Goal: Task Accomplishment & Management: Complete application form

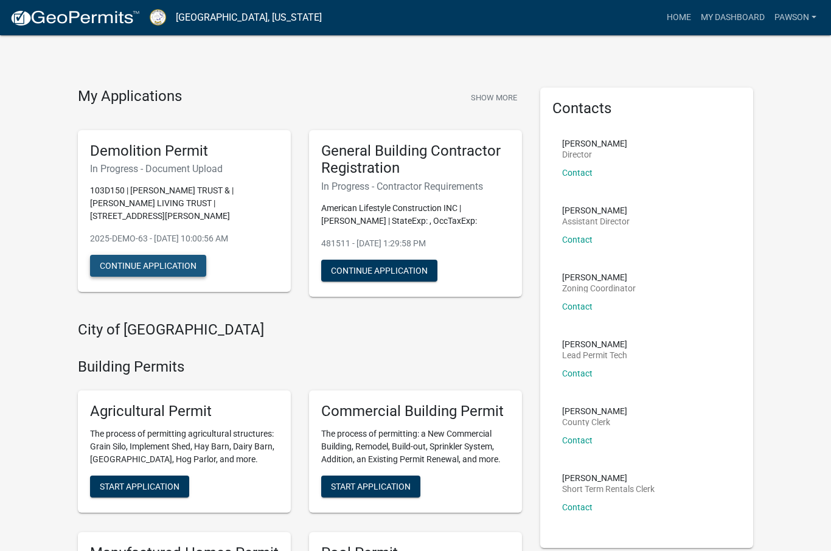
click at [109, 272] on button "Continue Application" at bounding box center [148, 266] width 116 height 22
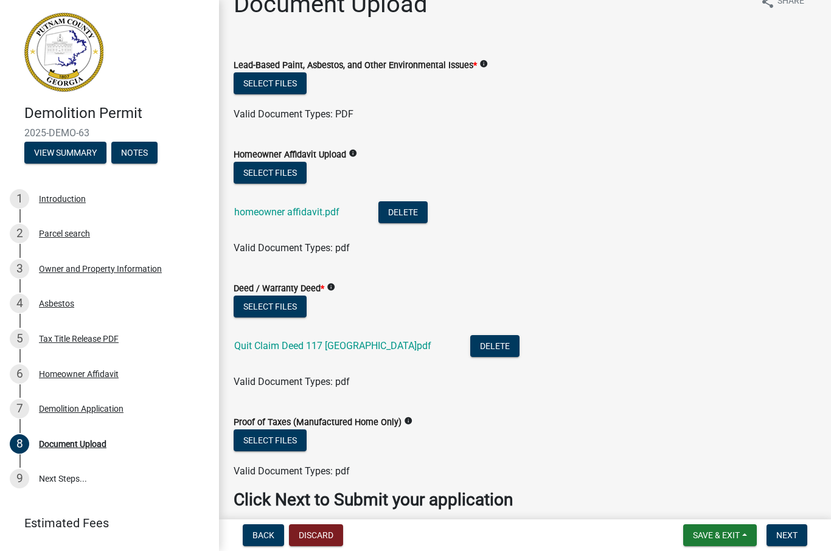
scroll to position [21, 0]
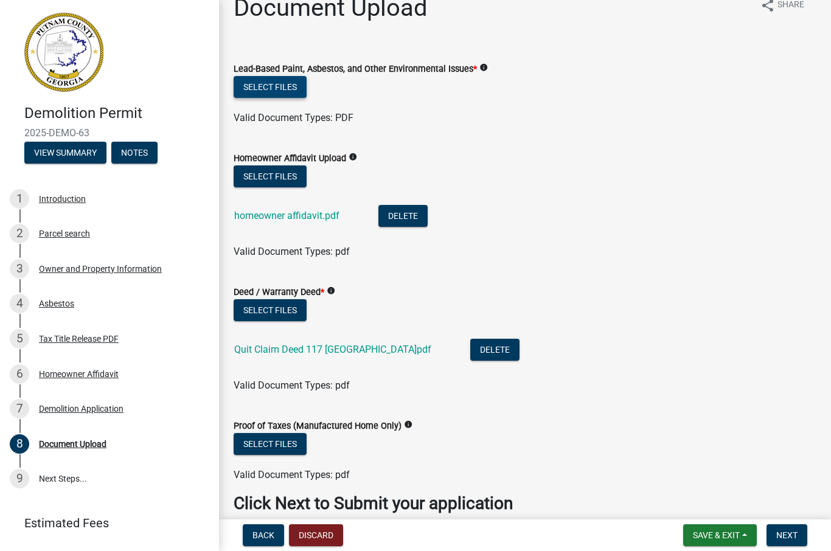
click at [286, 83] on button "Select files" at bounding box center [269, 87] width 73 height 22
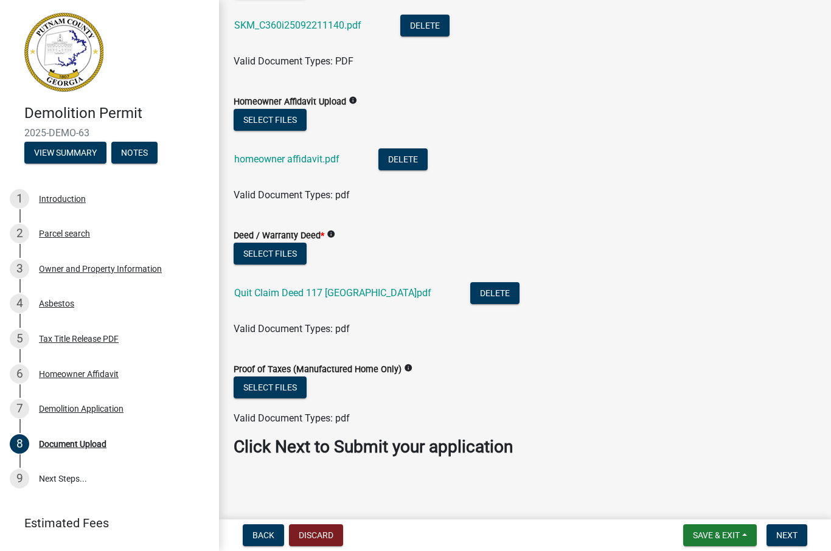
scroll to position [122, 0]
click at [795, 538] on span "Next" at bounding box center [786, 535] width 21 height 10
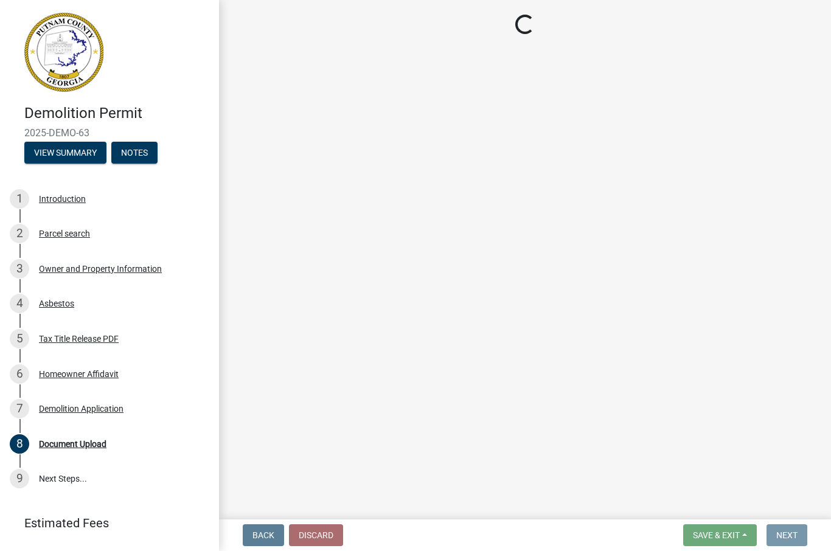
scroll to position [0, 0]
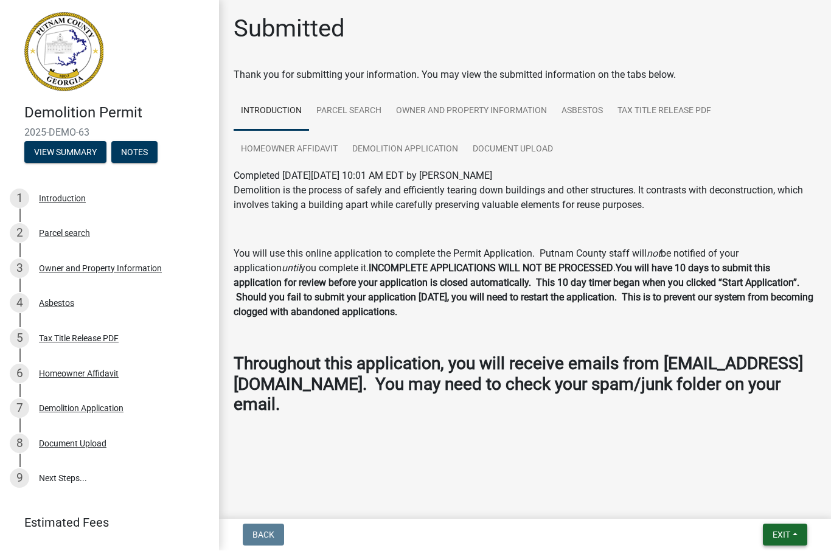
click at [787, 528] on button "Exit" at bounding box center [784, 535] width 44 height 22
click at [766, 502] on button "Save & Exit" at bounding box center [758, 503] width 97 height 29
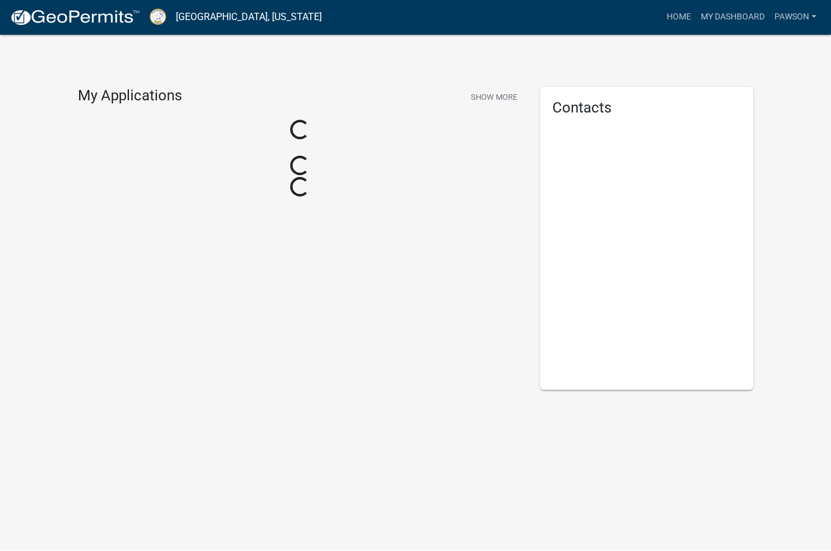
scroll to position [1, 0]
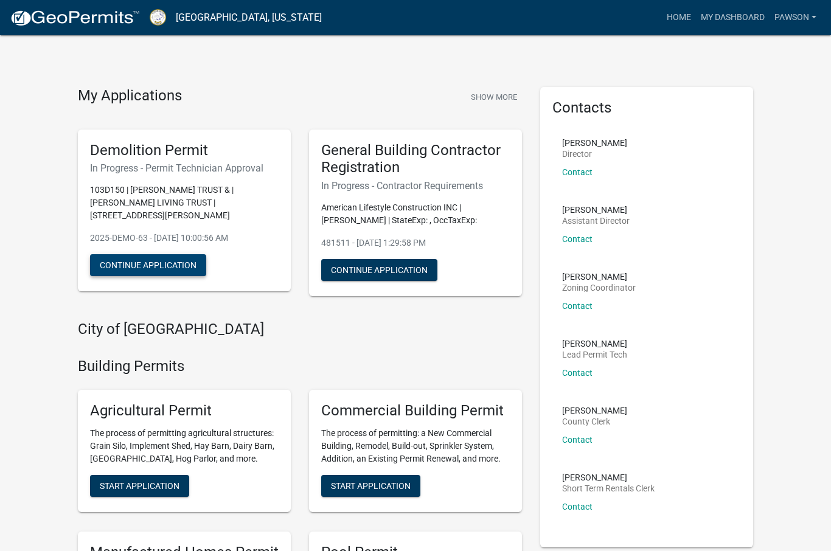
click at [133, 267] on button "Continue Application" at bounding box center [148, 265] width 116 height 22
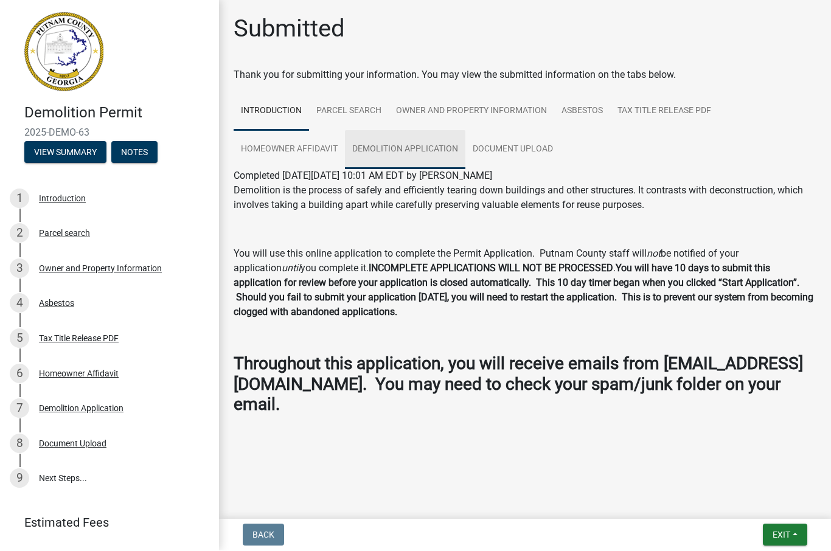
click at [399, 150] on link "Demolition Application" at bounding box center [405, 150] width 120 height 39
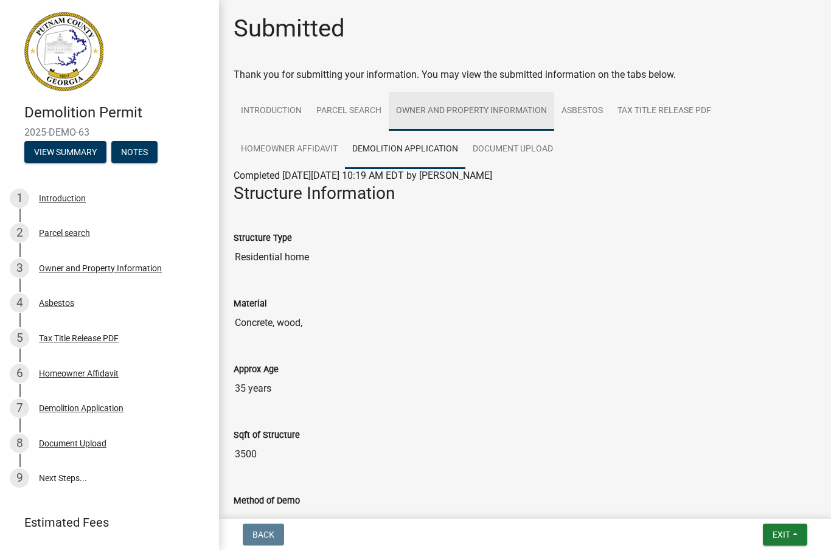
click at [483, 111] on link "Owner and Property Information" at bounding box center [471, 111] width 165 height 39
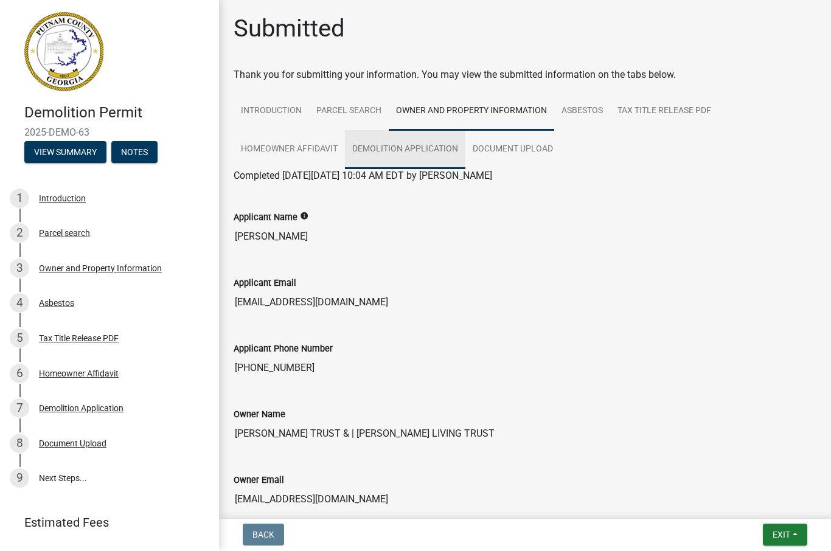
click at [413, 148] on link "Demolition Application" at bounding box center [405, 150] width 120 height 39
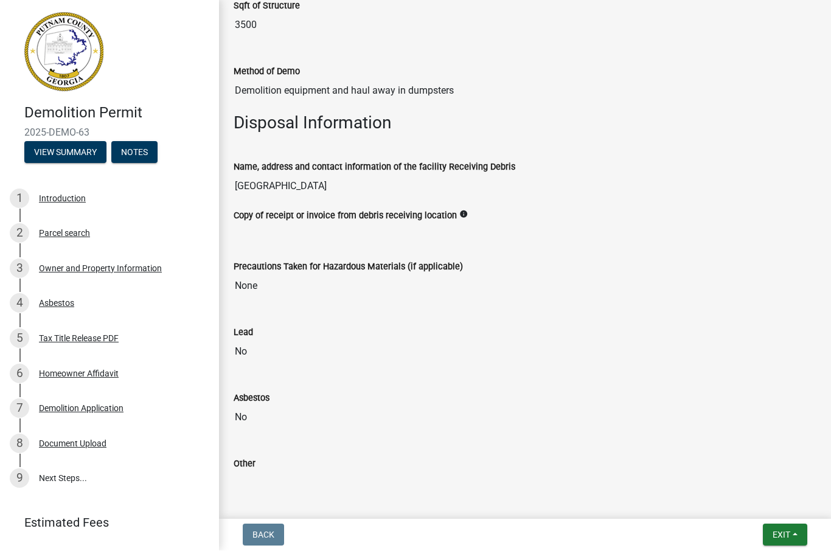
scroll to position [435, 0]
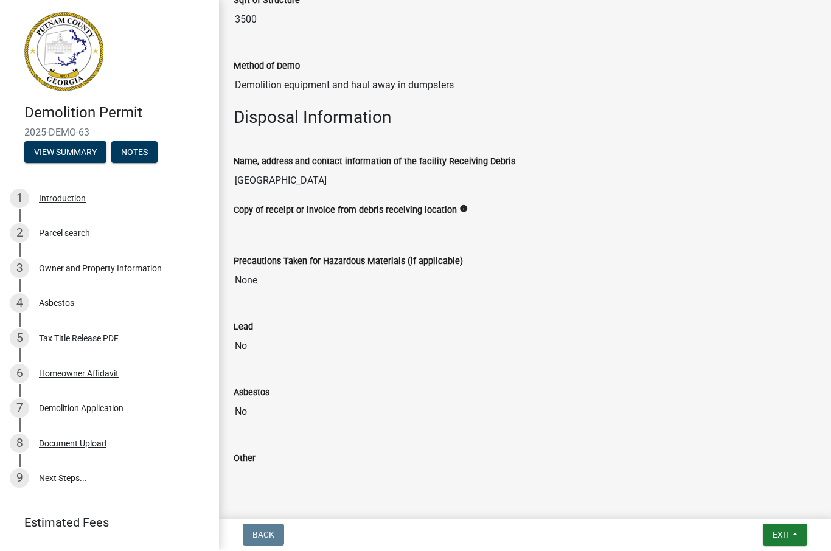
click at [356, 179] on input "[GEOGRAPHIC_DATA]" at bounding box center [524, 181] width 583 height 24
click at [321, 179] on input "[GEOGRAPHIC_DATA]" at bounding box center [524, 181] width 583 height 24
click at [57, 412] on div "Demolition Application" at bounding box center [81, 408] width 85 height 9
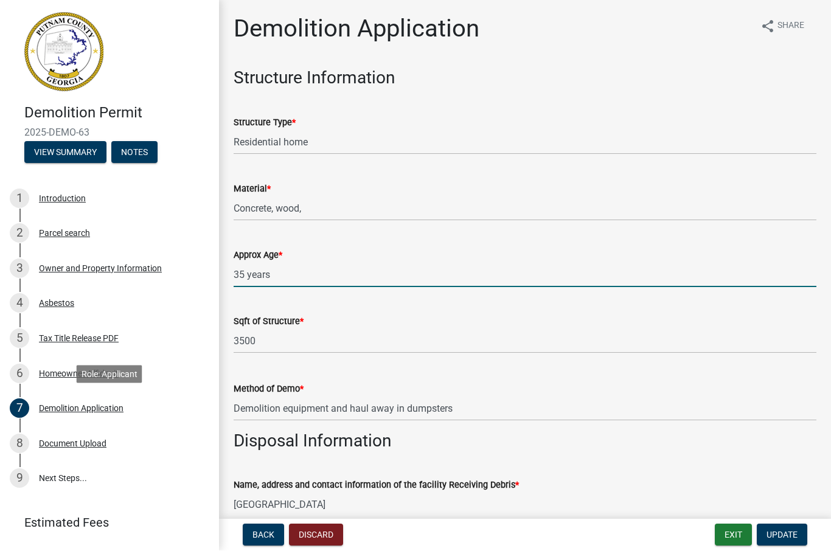
click at [259, 272] on input "35 years" at bounding box center [524, 275] width 583 height 25
click at [249, 271] on input "35 years" at bounding box center [524, 275] width 583 height 25
click at [331, 274] on input "30 years" at bounding box center [524, 275] width 583 height 25
type input "30 years however has had 3 renovations"
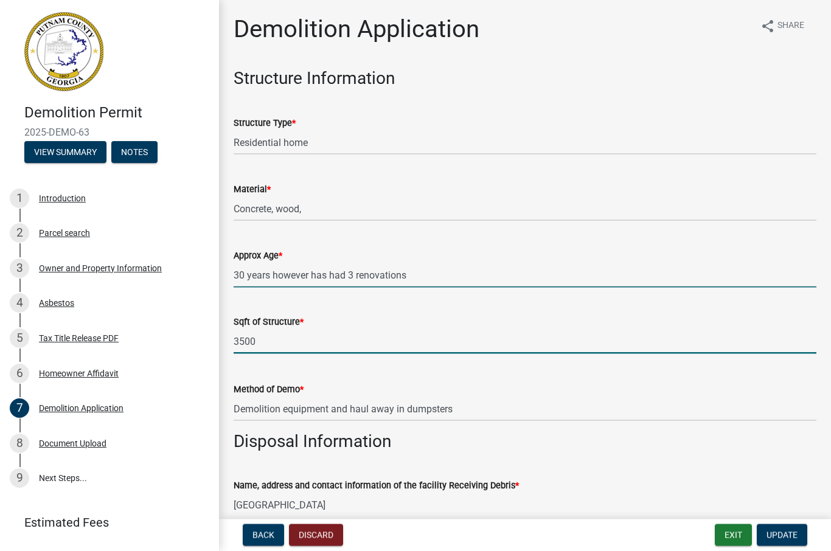
click at [284, 341] on input "3500" at bounding box center [524, 341] width 583 height 25
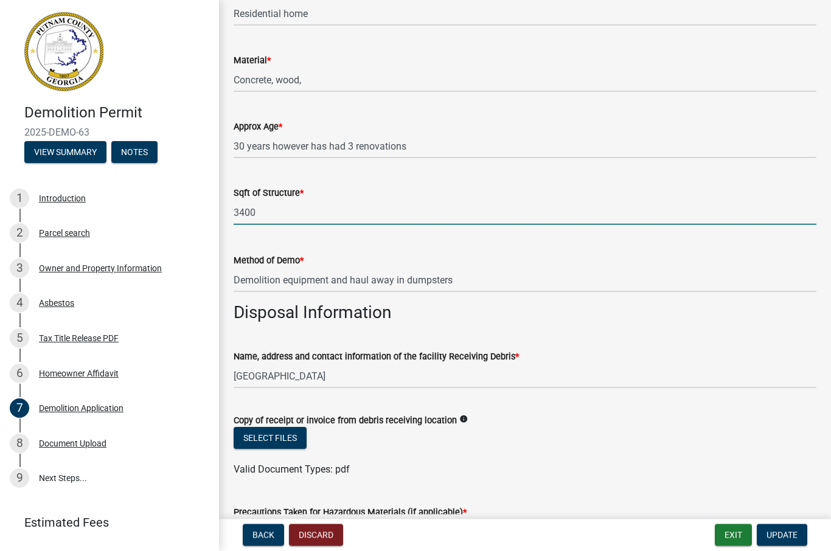
scroll to position [133, 0]
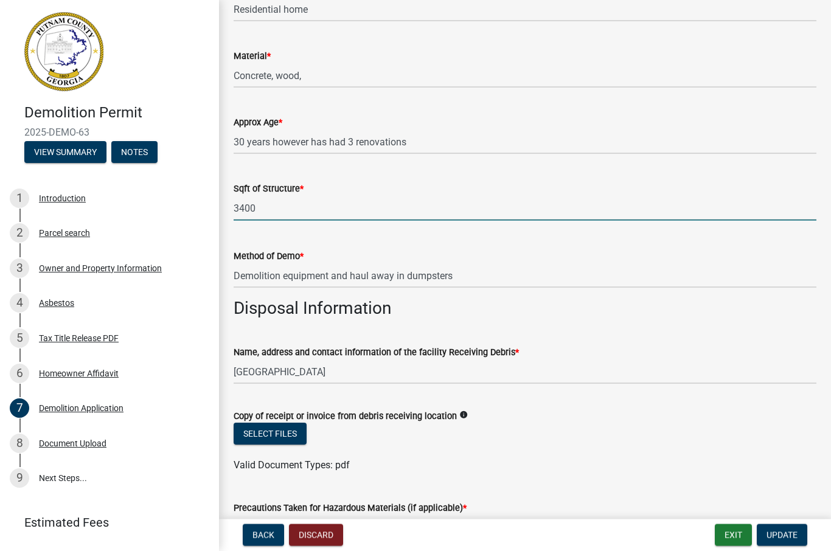
type input "3400"
click at [355, 366] on input "[GEOGRAPHIC_DATA]" at bounding box center [524, 371] width 583 height 25
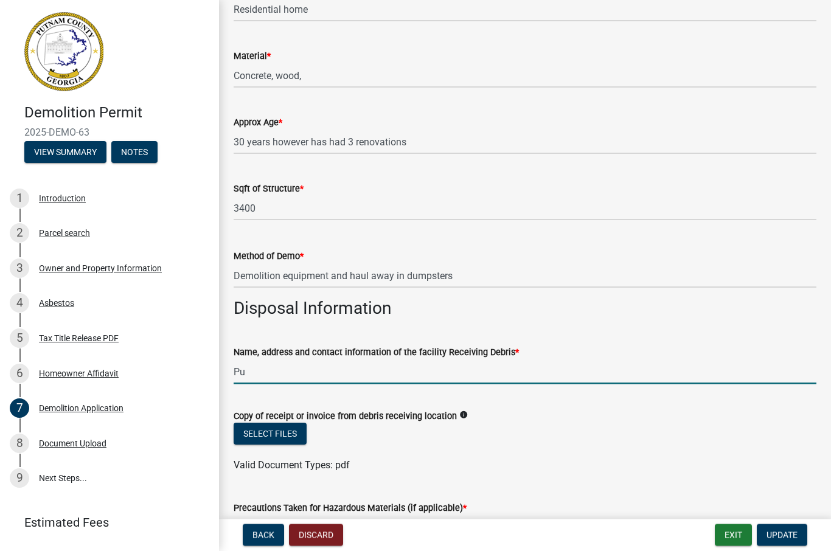
type input "P"
type input "Clark County Landfill"
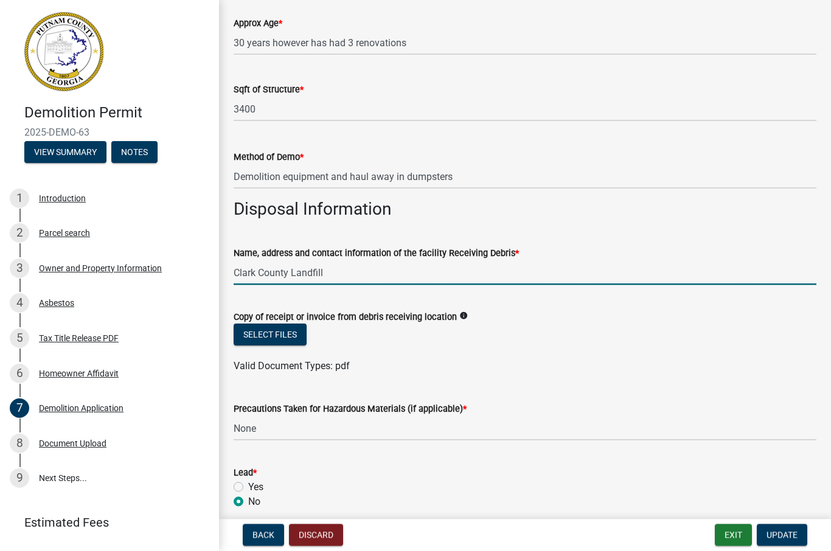
scroll to position [235, 0]
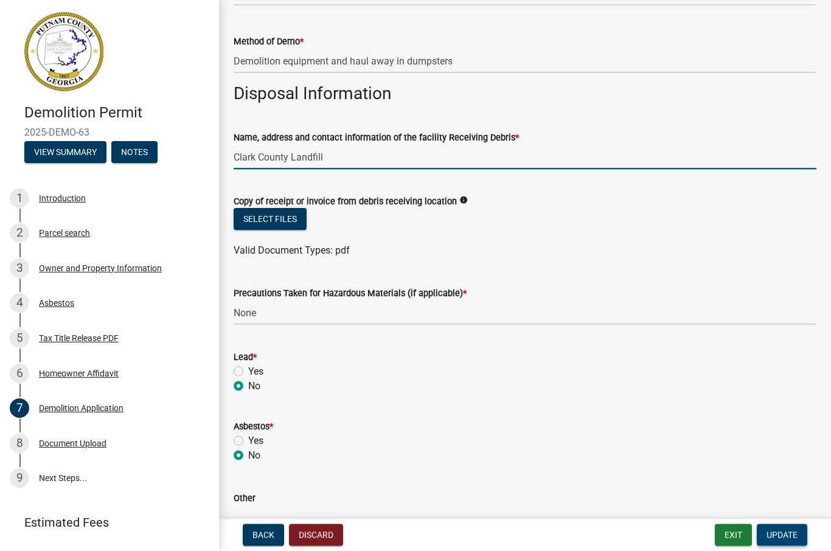
click at [790, 532] on span "Update" at bounding box center [781, 535] width 31 height 10
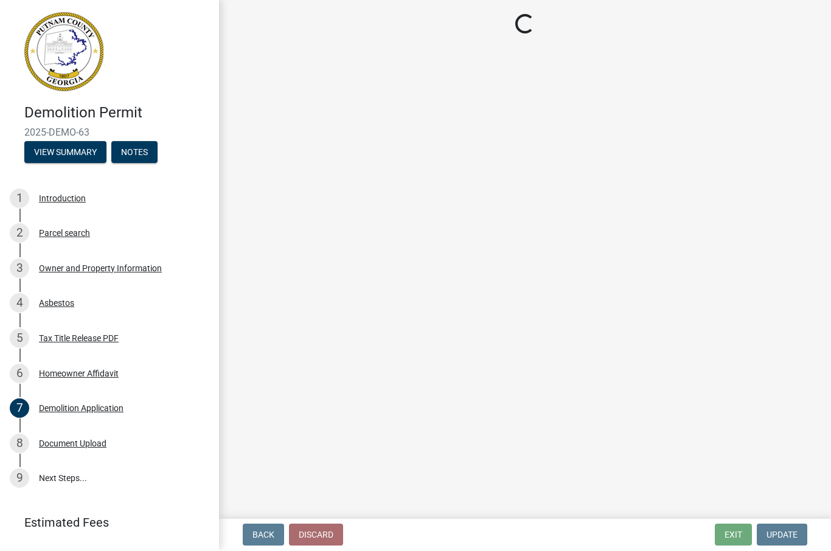
scroll to position [0, 0]
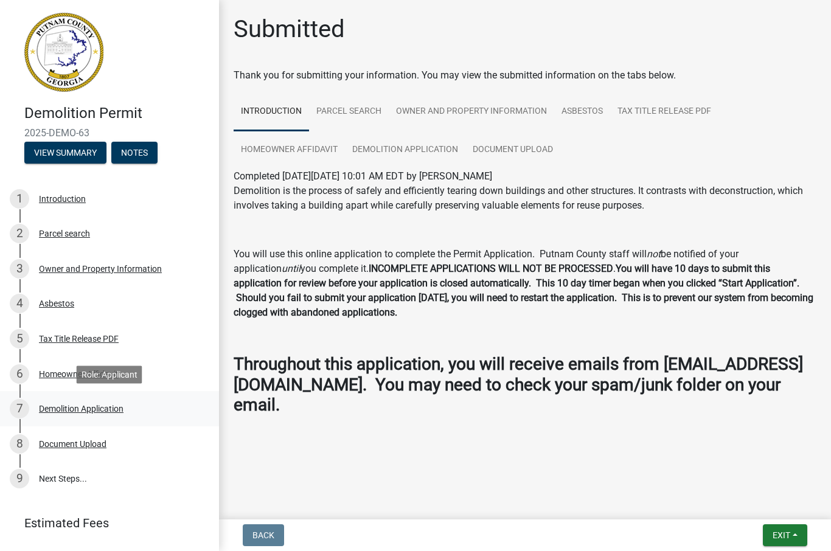
click at [100, 412] on div "Demolition Application" at bounding box center [81, 408] width 85 height 9
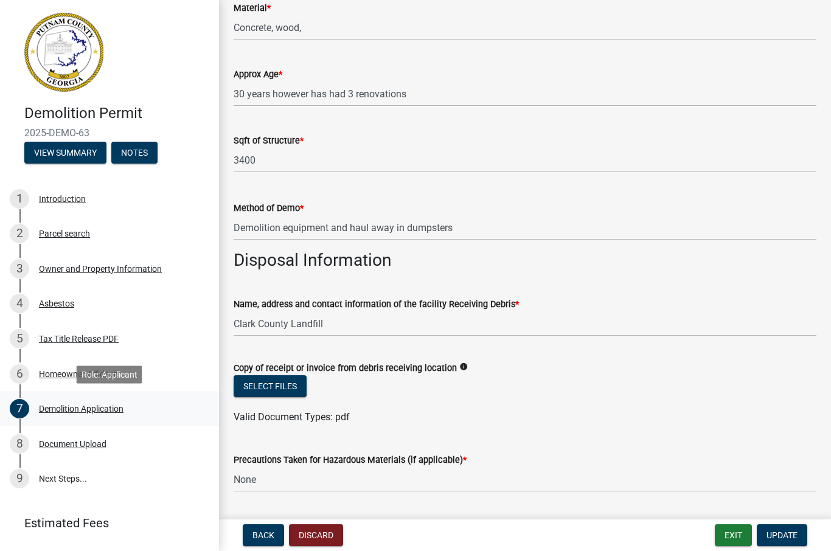
scroll to position [204, 0]
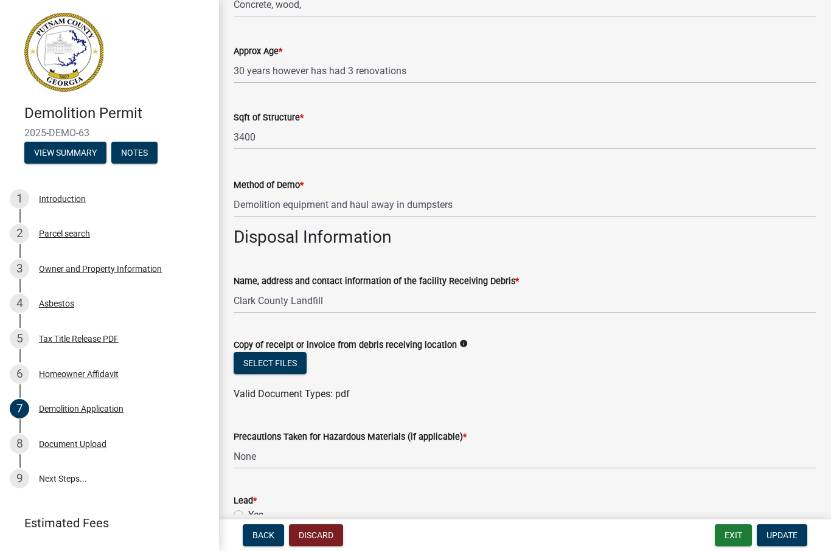
click at [589, 415] on div "Precautions Taken for Hazardous Materials (if applicable) * None" at bounding box center [524, 440] width 583 height 57
click at [342, 307] on input "Clark County Landfill" at bounding box center [524, 300] width 583 height 25
type input "C"
type input "Waste management services haul away"
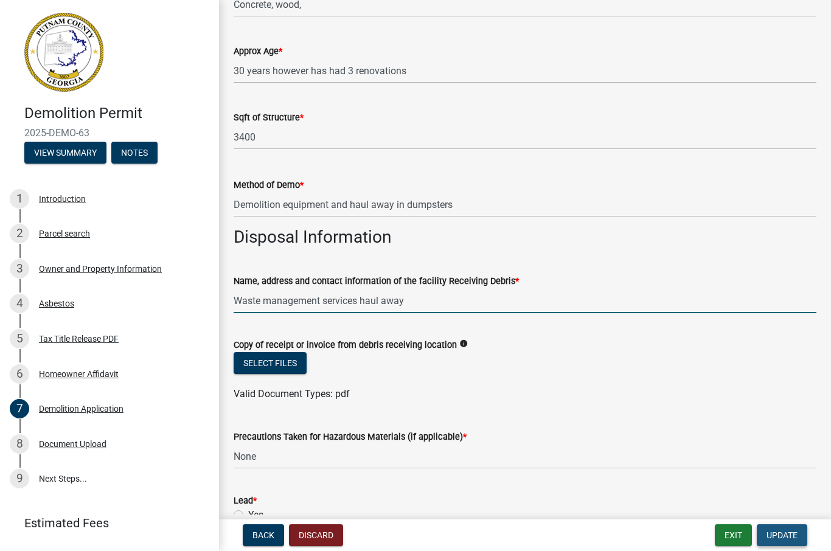
click at [787, 530] on span "Update" at bounding box center [781, 535] width 31 height 10
